Goal: Navigation & Orientation: Find specific page/section

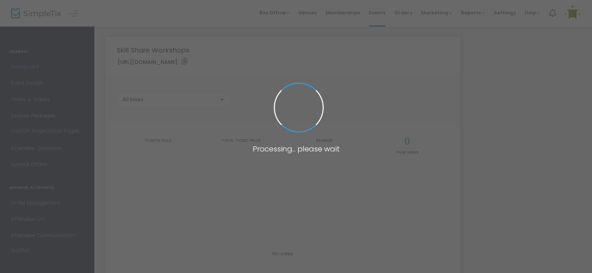
type input "[URL][DOMAIN_NAME]"
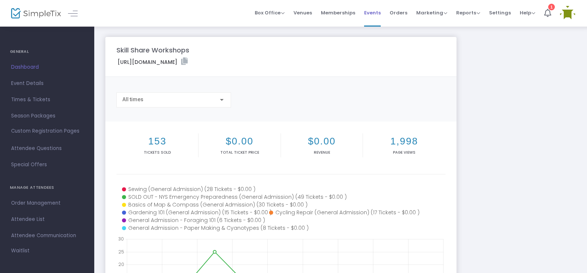
click at [376, 14] on span "Events" at bounding box center [372, 12] width 17 height 19
